Goal: Use online tool/utility

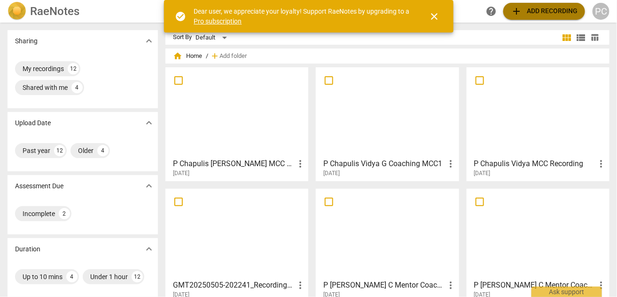
click at [541, 11] on span "add Add recording" at bounding box center [544, 11] width 67 height 11
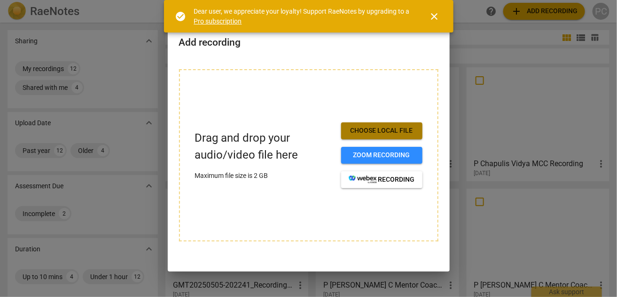
click at [377, 131] on span "Choose local file" at bounding box center [382, 130] width 66 height 9
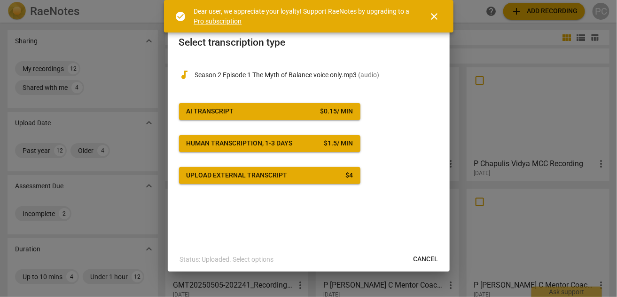
click at [224, 111] on div "AI Transcript" at bounding box center [210, 111] width 47 height 9
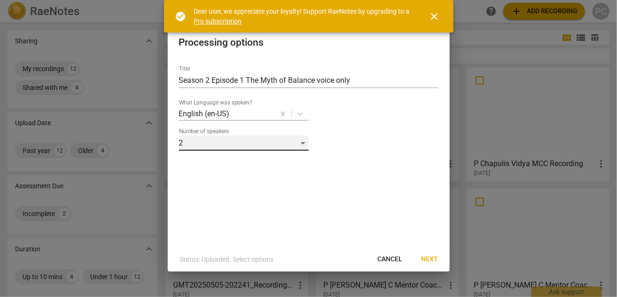
click at [301, 141] on div "2" at bounding box center [244, 142] width 130 height 15
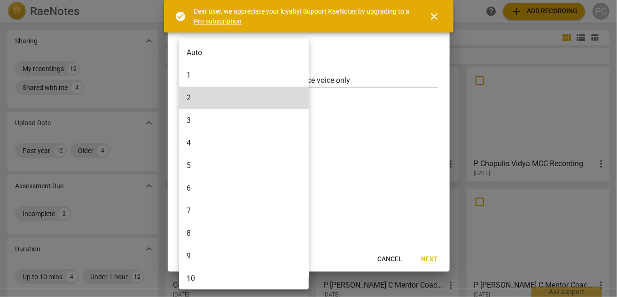
click at [206, 77] on li "1" at bounding box center [245, 75] width 133 height 23
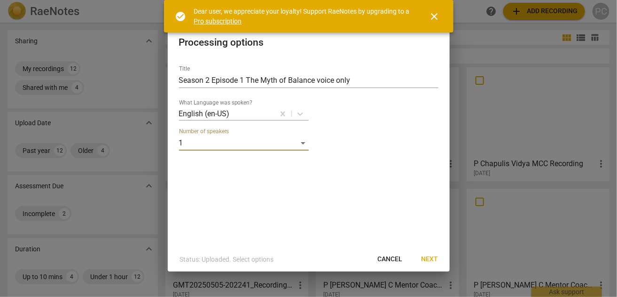
click at [426, 259] on span "Next" at bounding box center [430, 258] width 17 height 9
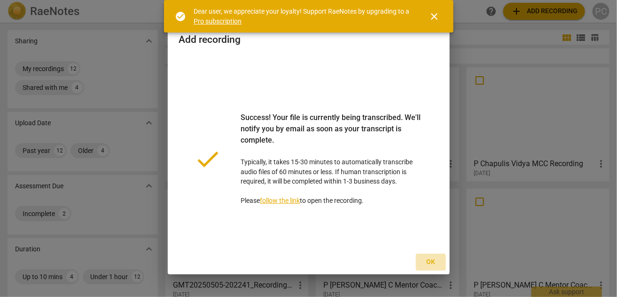
click at [429, 261] on span "Ok" at bounding box center [430, 261] width 15 height 9
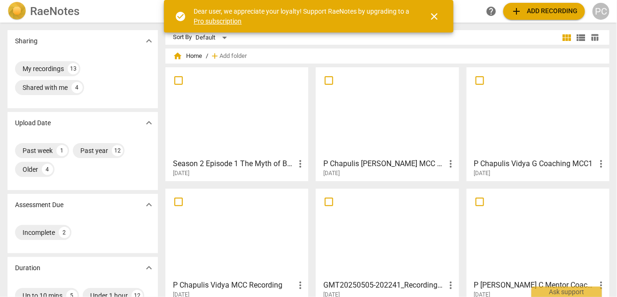
click at [239, 129] on div at bounding box center [237, 111] width 136 height 83
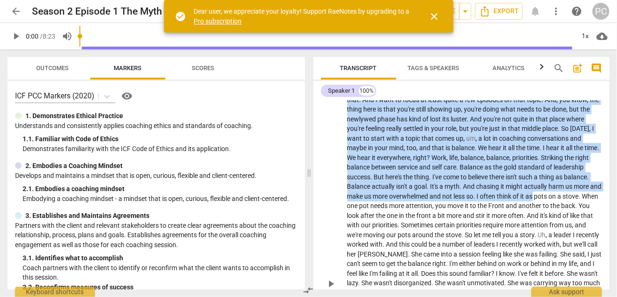
scroll to position [39, 0]
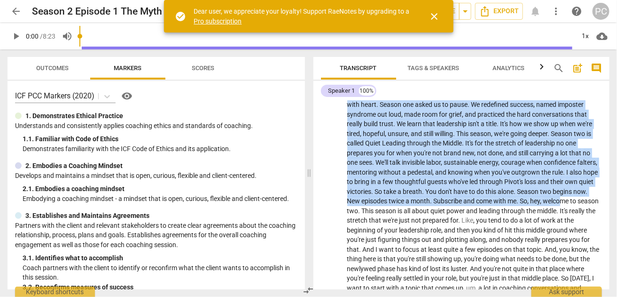
drag, startPoint x: 346, startPoint y: 121, endPoint x: 413, endPoint y: 210, distance: 110.4
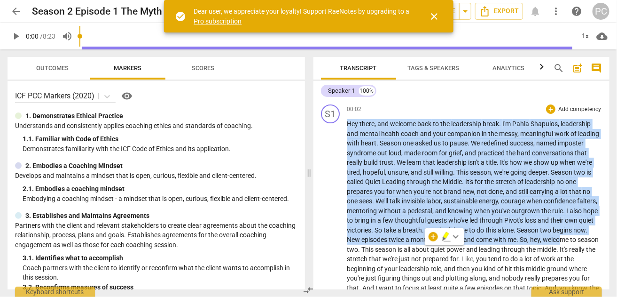
click at [540, 123] on span "Shapulos" at bounding box center [544, 124] width 27 height 8
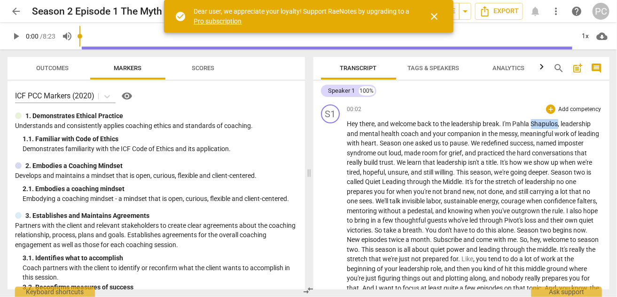
click at [540, 123] on span "Shapulos" at bounding box center [544, 124] width 27 height 8
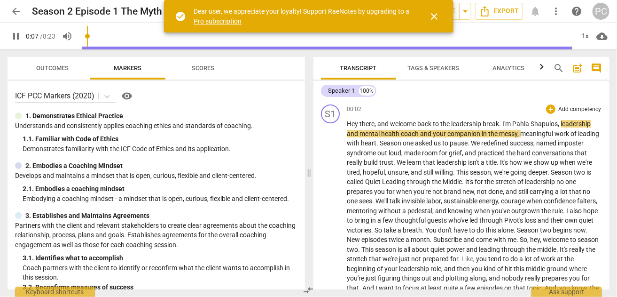
click at [522, 137] on span "meaningful" at bounding box center [538, 134] width 34 height 8
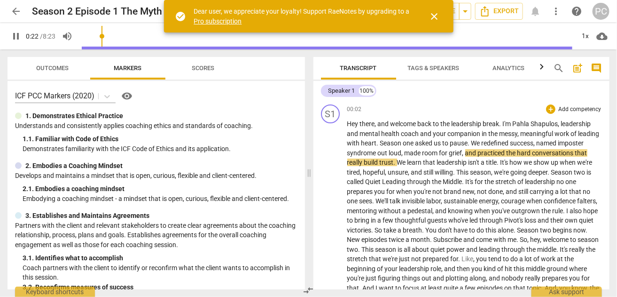
click at [539, 122] on span "Shapulos" at bounding box center [544, 124] width 27 height 8
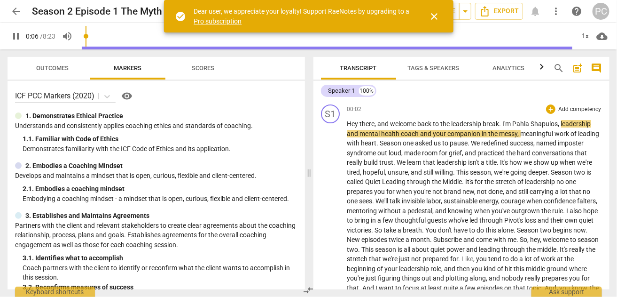
click at [539, 122] on span "Shapulos" at bounding box center [544, 124] width 27 height 8
drag, startPoint x: 559, startPoint y: 122, endPoint x: 533, endPoint y: 126, distance: 26.2
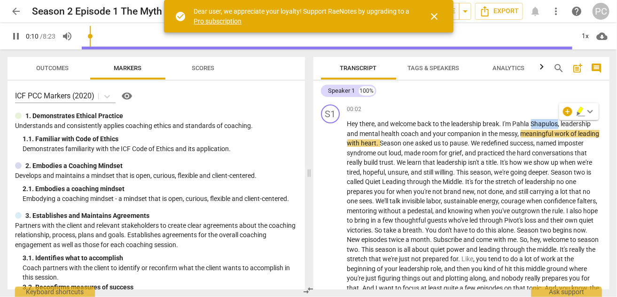
type input "11"
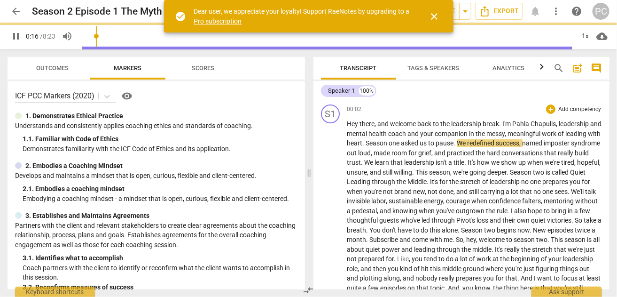
click at [523, 125] on span "Pahla" at bounding box center [522, 124] width 18 height 8
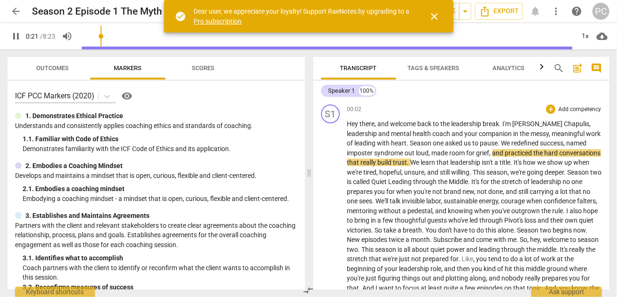
click at [361, 163] on span "that" at bounding box center [354, 162] width 14 height 8
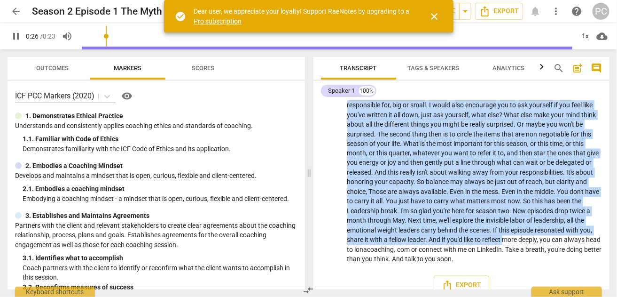
scroll to position [581, 0]
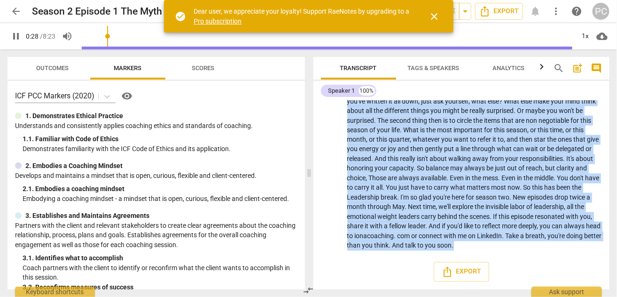
drag, startPoint x: 347, startPoint y: 123, endPoint x: 462, endPoint y: 244, distance: 167.6
copy p "Hey there , and welcome back to the leadership break . I'm [PERSON_NAME] , lead…"
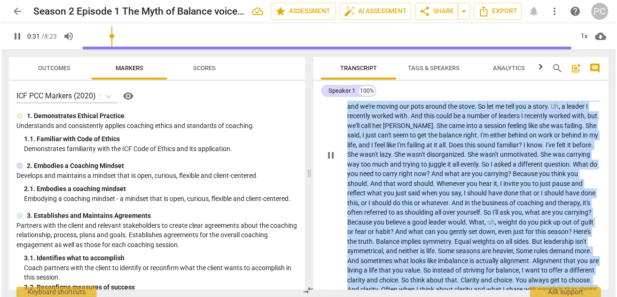
scroll to position [299, 0]
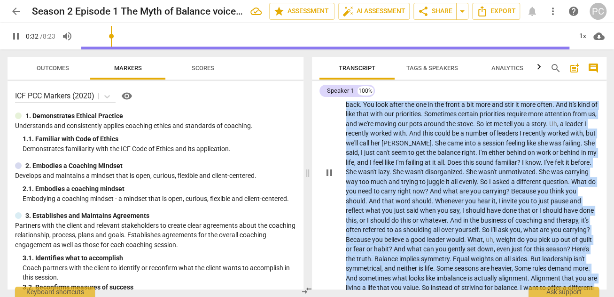
click at [328, 176] on span "pause" at bounding box center [329, 172] width 11 height 11
type input "33"
